Goal: Find specific page/section: Find specific page/section

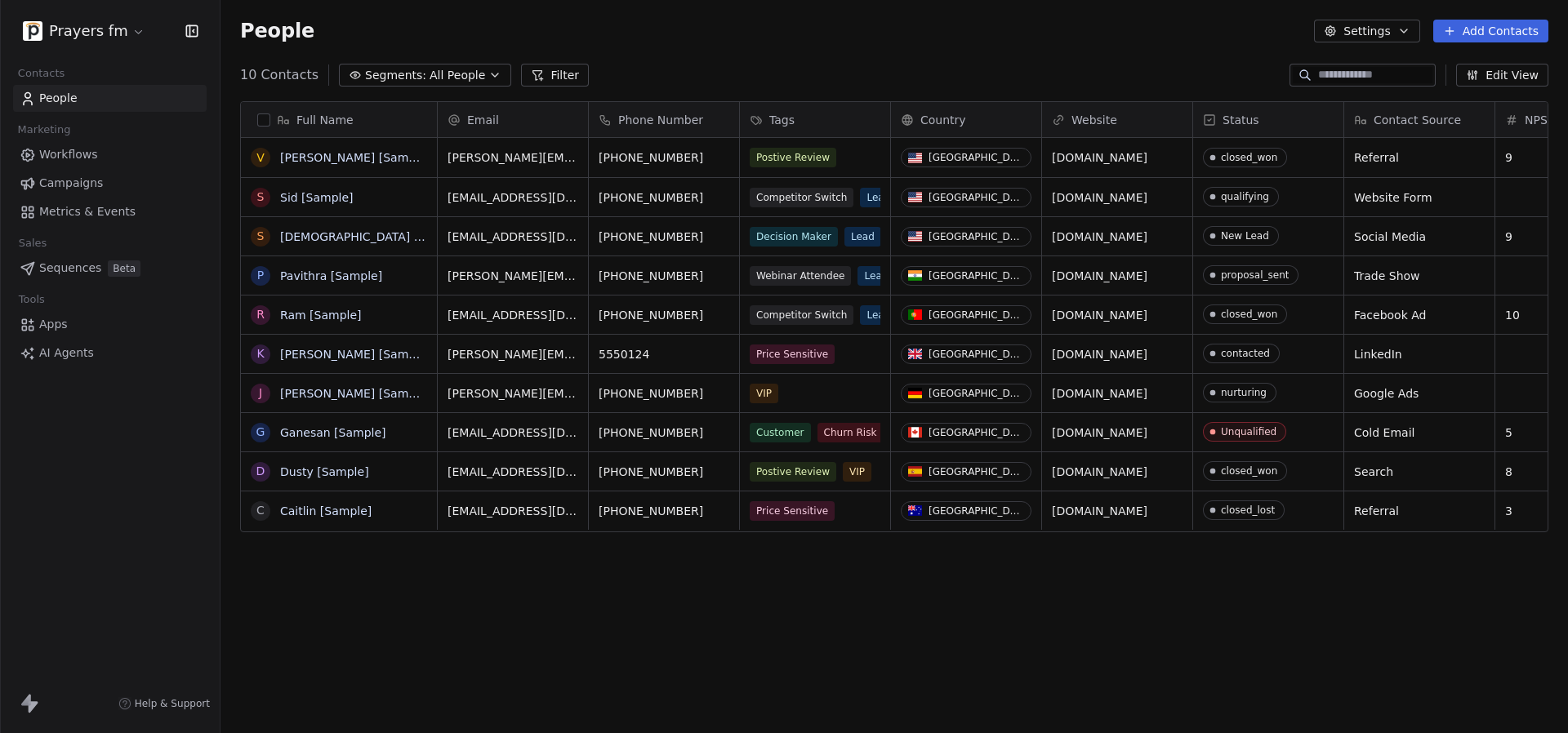
scroll to position [645, 1348]
click at [97, 22] on html "Prayers fm Contacts People Marketing Workflows Campaigns Metrics & Events Sales…" at bounding box center [784, 366] width 1568 height 733
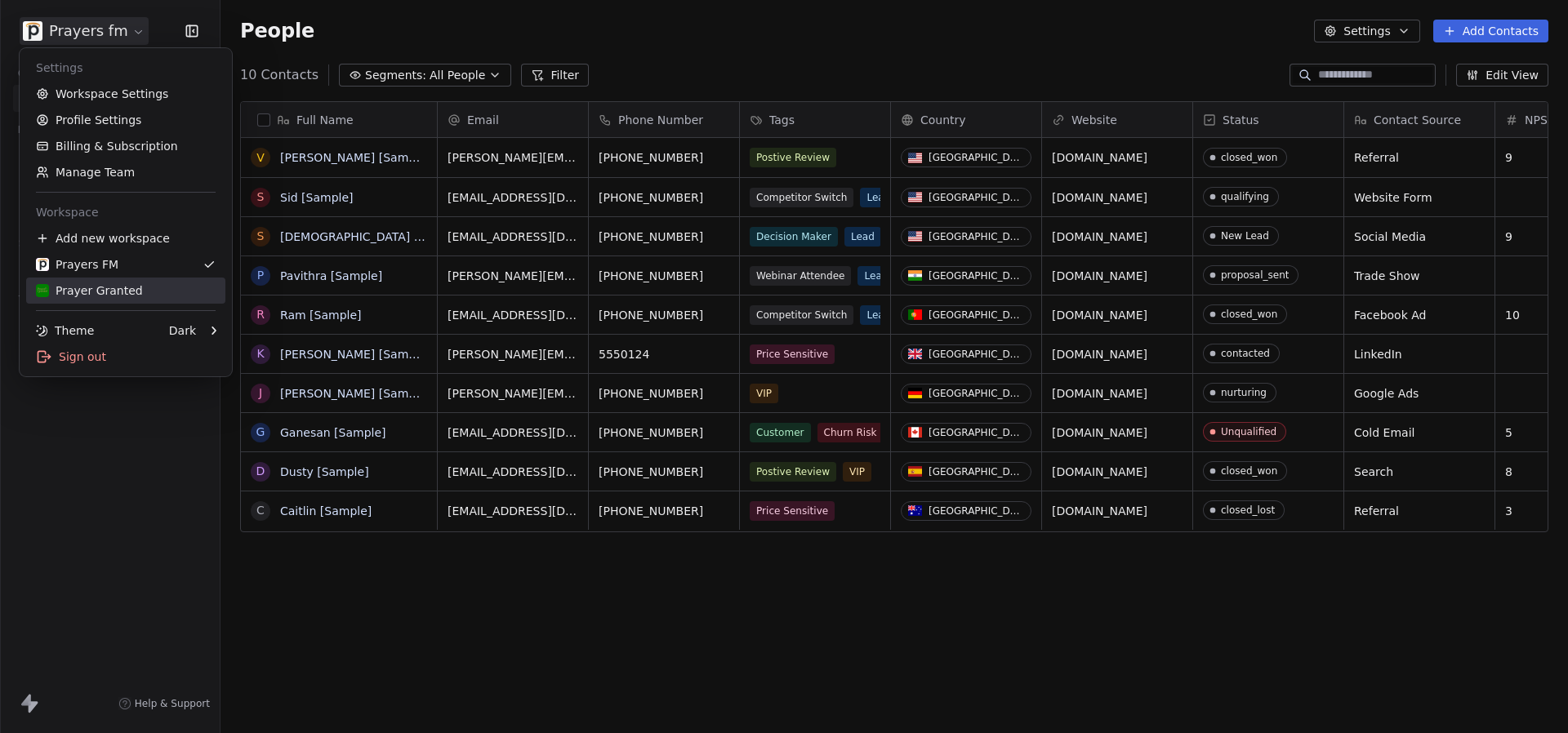
click at [113, 288] on div "Prayer Granted" at bounding box center [90, 290] width 107 height 17
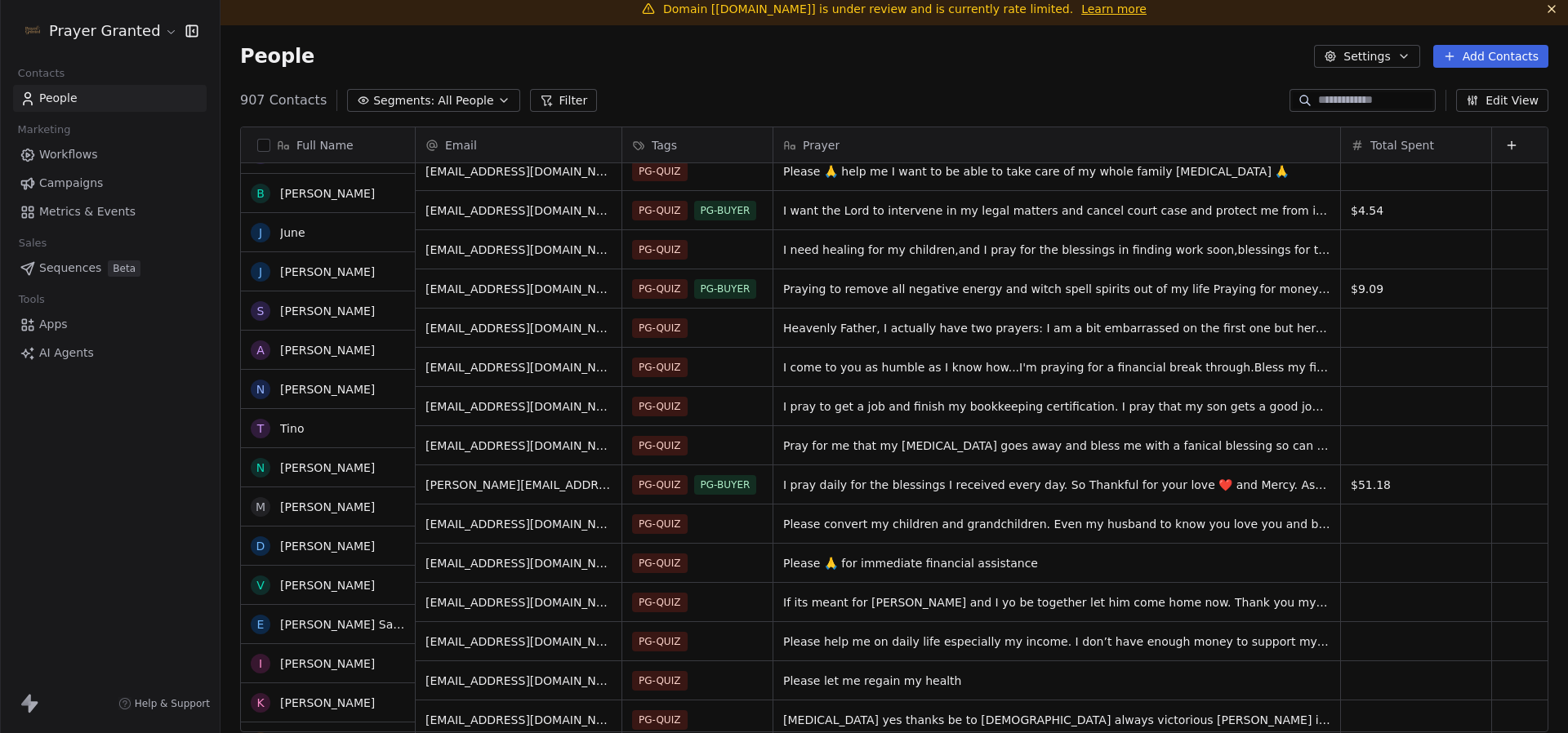
scroll to position [147, 0]
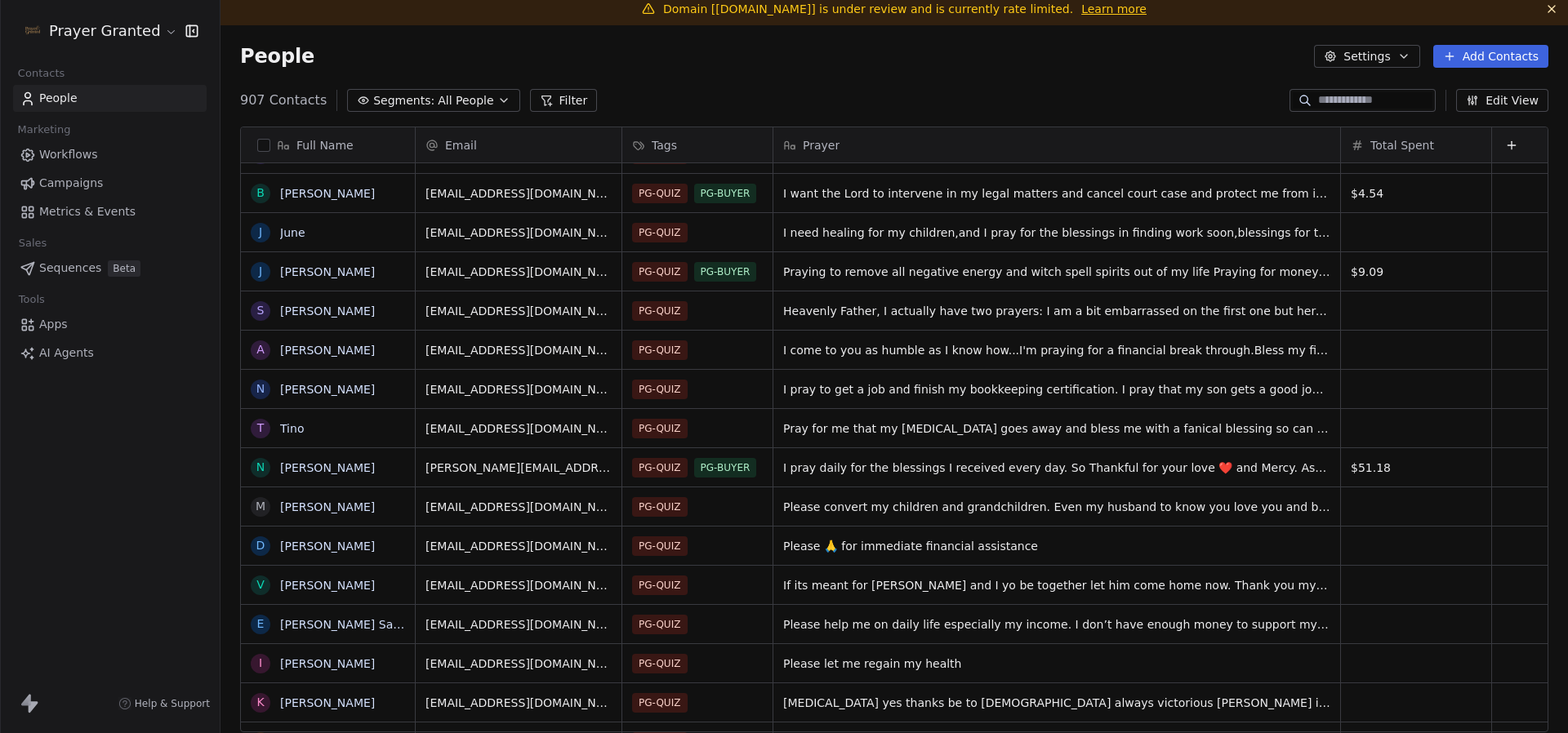
click at [919, 137] on div "Prayer" at bounding box center [1056, 145] width 544 height 17
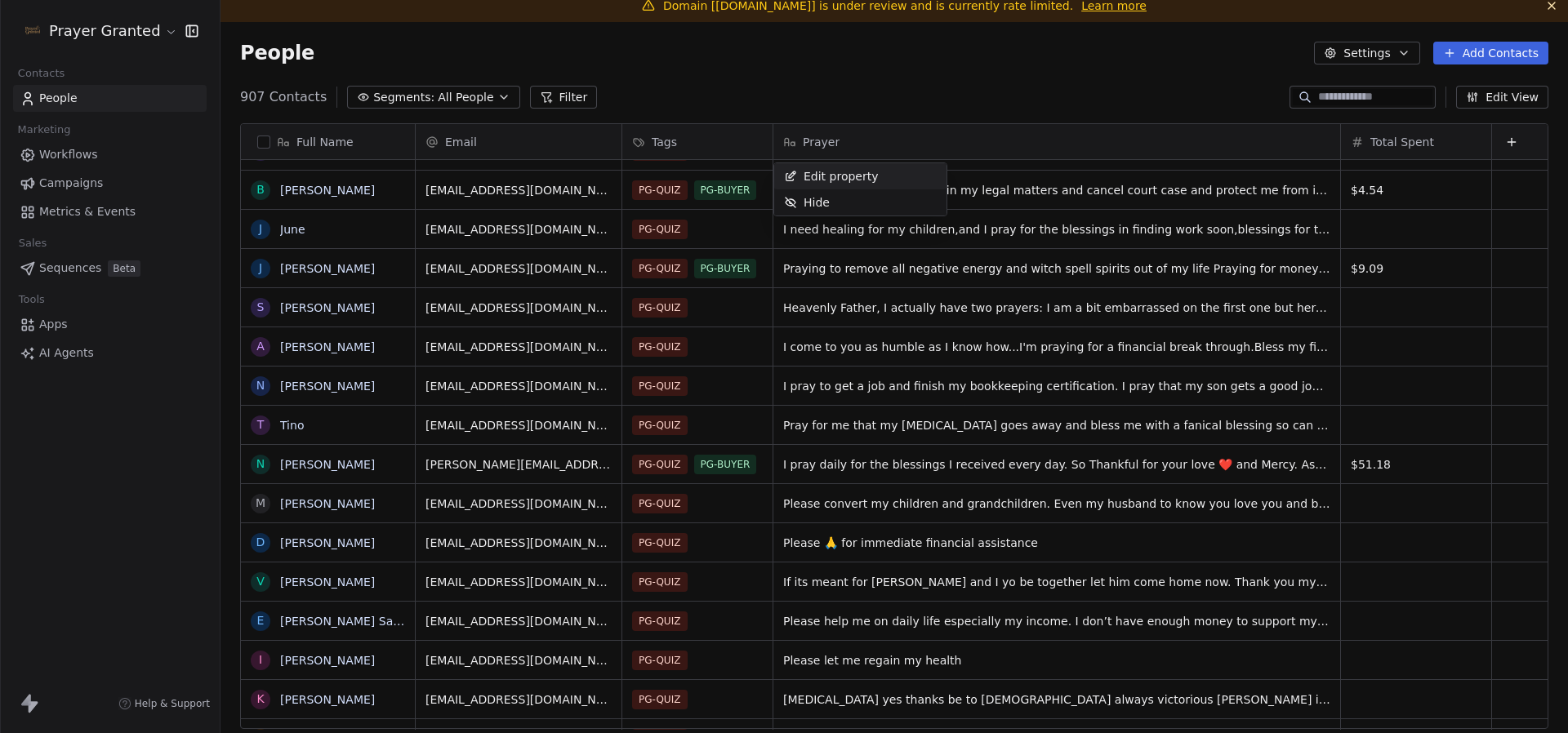
click at [895, 103] on html "Prayer Granted Contacts People Marketing Workflows Campaigns Metrics & Events S…" at bounding box center [784, 366] width 1568 height 733
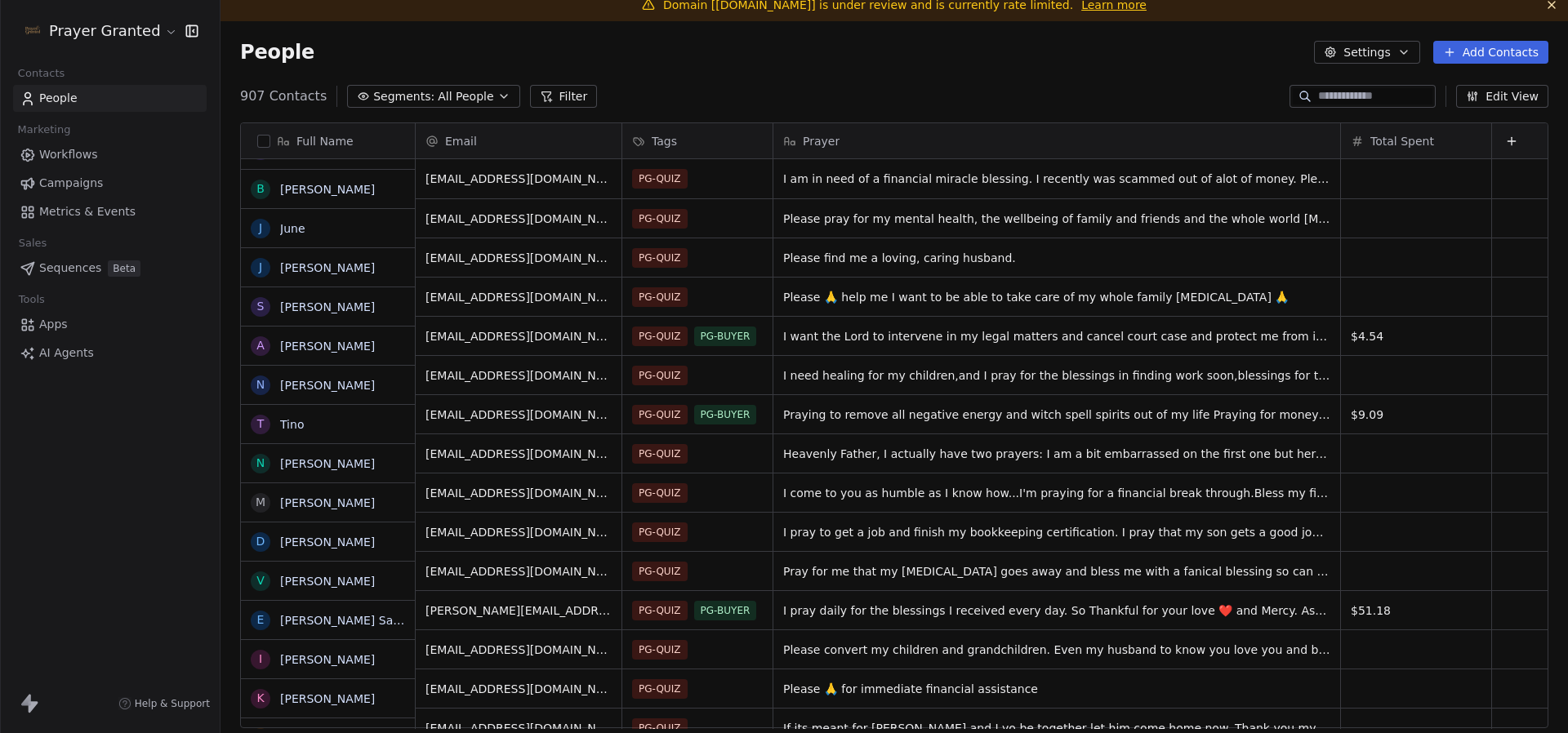
scroll to position [0, 0]
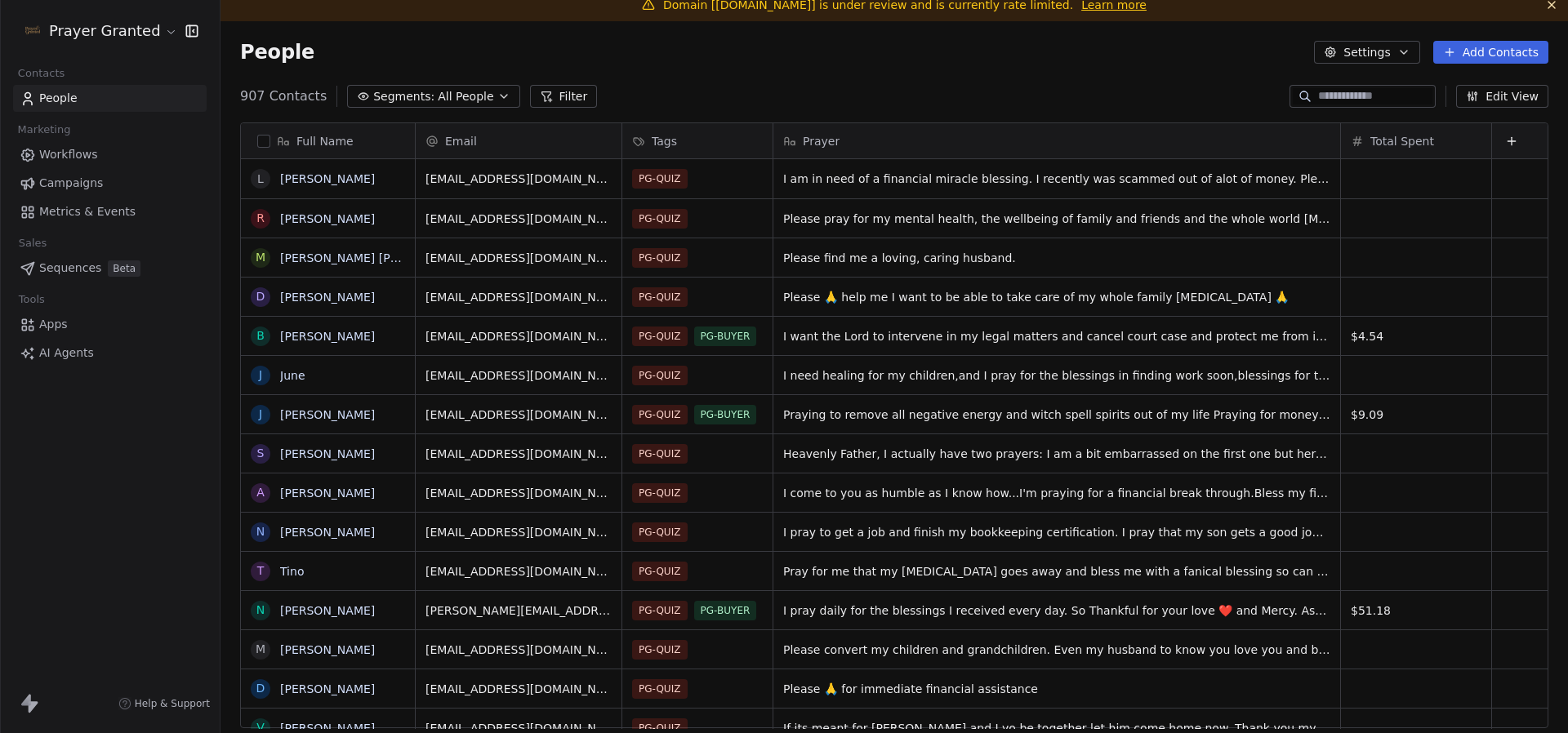
click at [66, 159] on span "Workflows" at bounding box center [69, 154] width 59 height 17
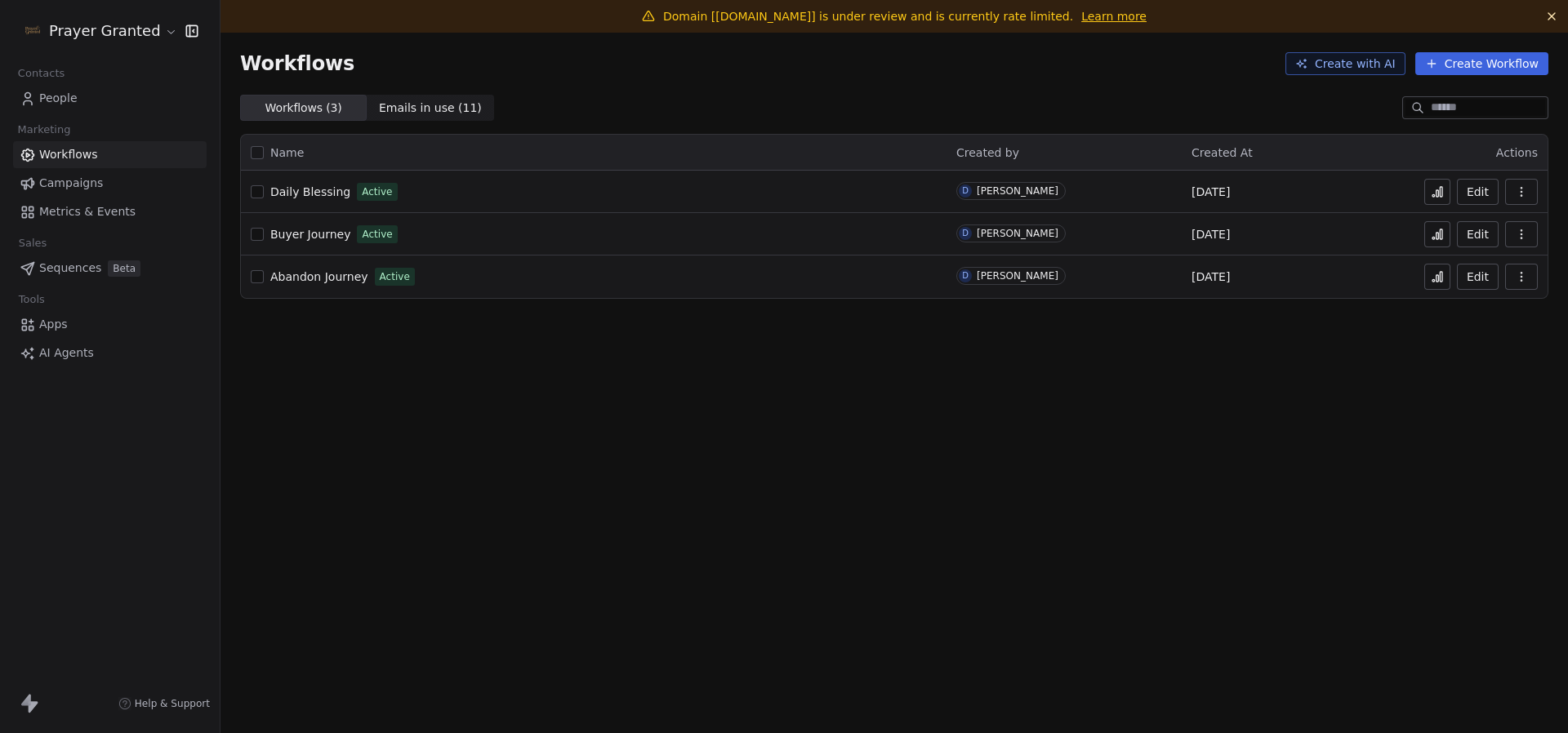
click at [307, 272] on span "Abandon Journey" at bounding box center [319, 276] width 98 height 13
